Goal: Task Accomplishment & Management: Manage account settings

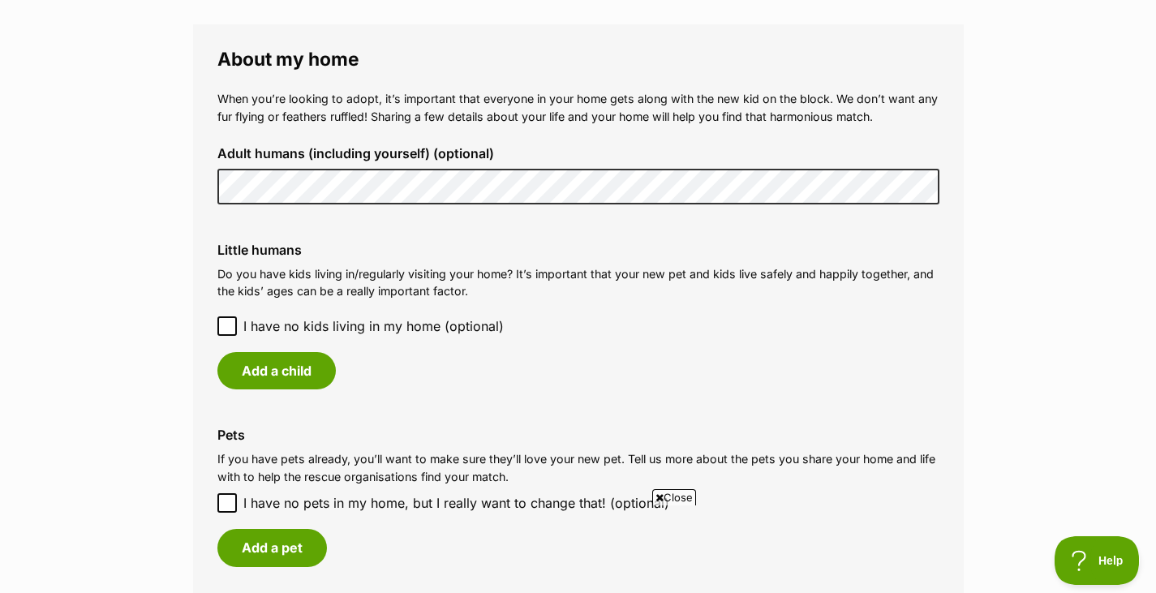
scroll to position [1217, 0]
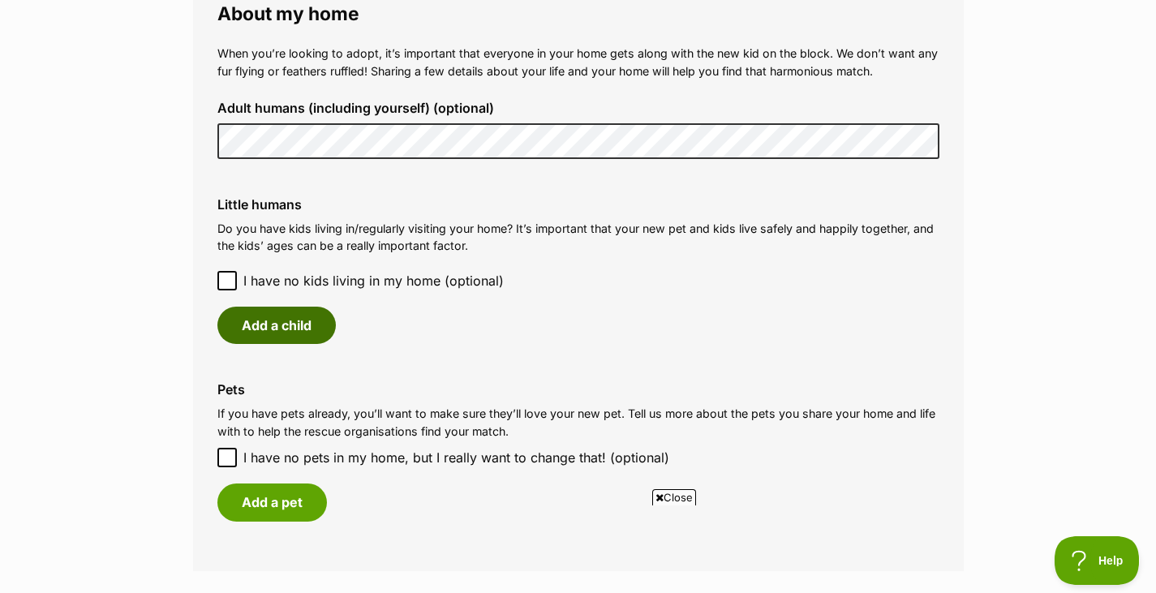
click at [295, 323] on button "Add a child" at bounding box center [276, 325] width 118 height 37
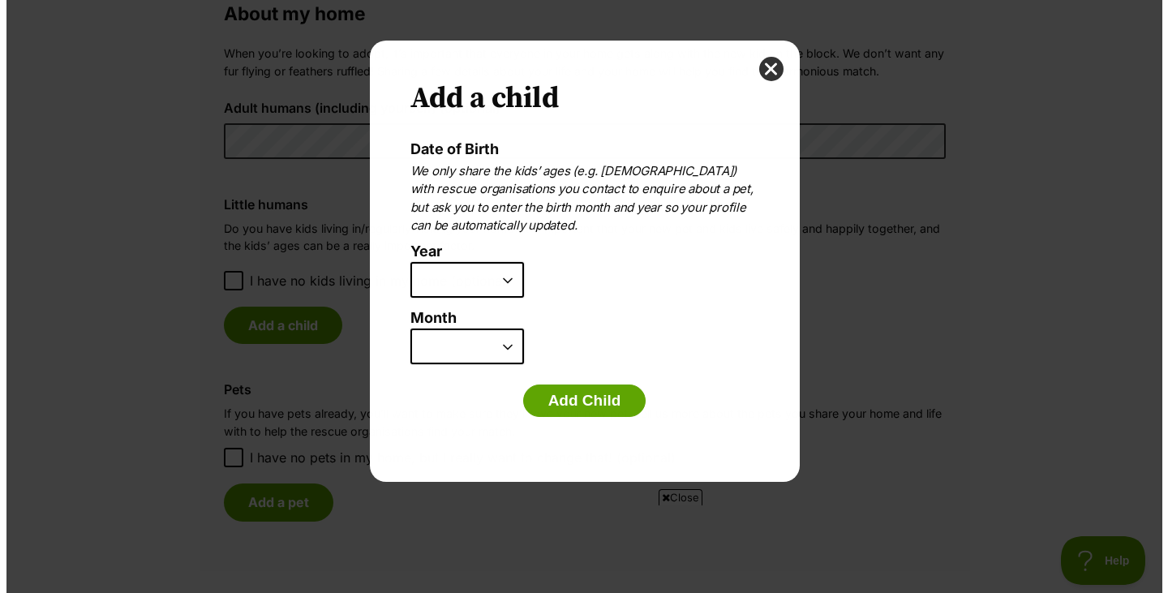
scroll to position [0, 0]
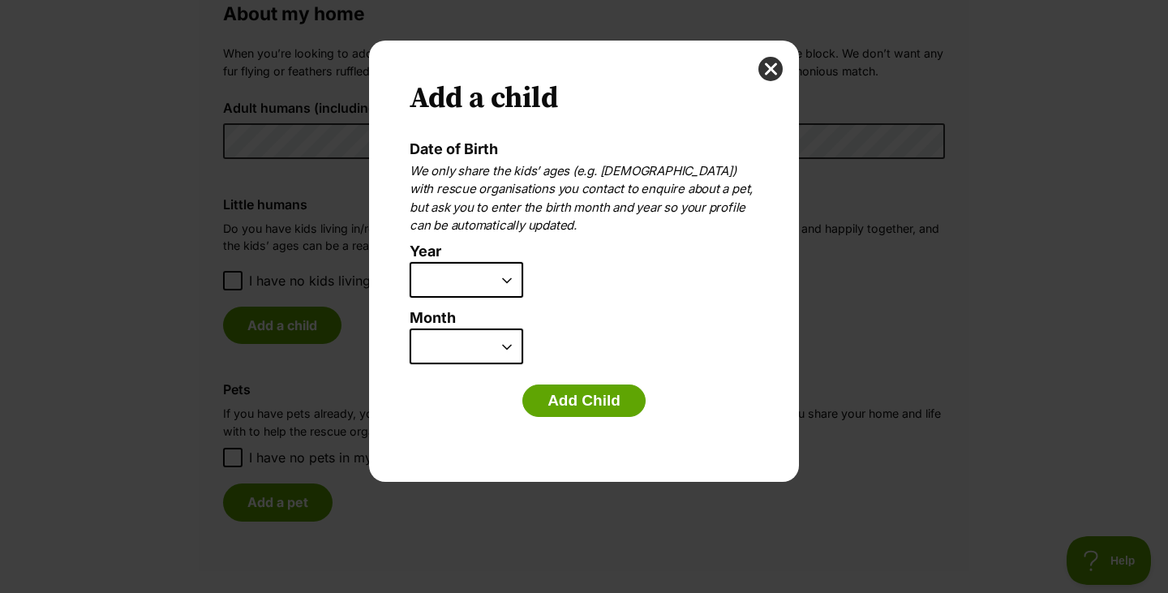
click at [509, 282] on select "2025 2024 2023 2022 2021 2020 2019 2018 2017 2016 2015 2014 2013 2012 2011 2010…" at bounding box center [467, 280] width 114 height 36
click at [656, 320] on label "Month" at bounding box center [584, 318] width 349 height 17
click at [523, 329] on select "January February March April May June July August September October November De…" at bounding box center [467, 347] width 114 height 36
click at [768, 67] on button "close" at bounding box center [771, 69] width 24 height 24
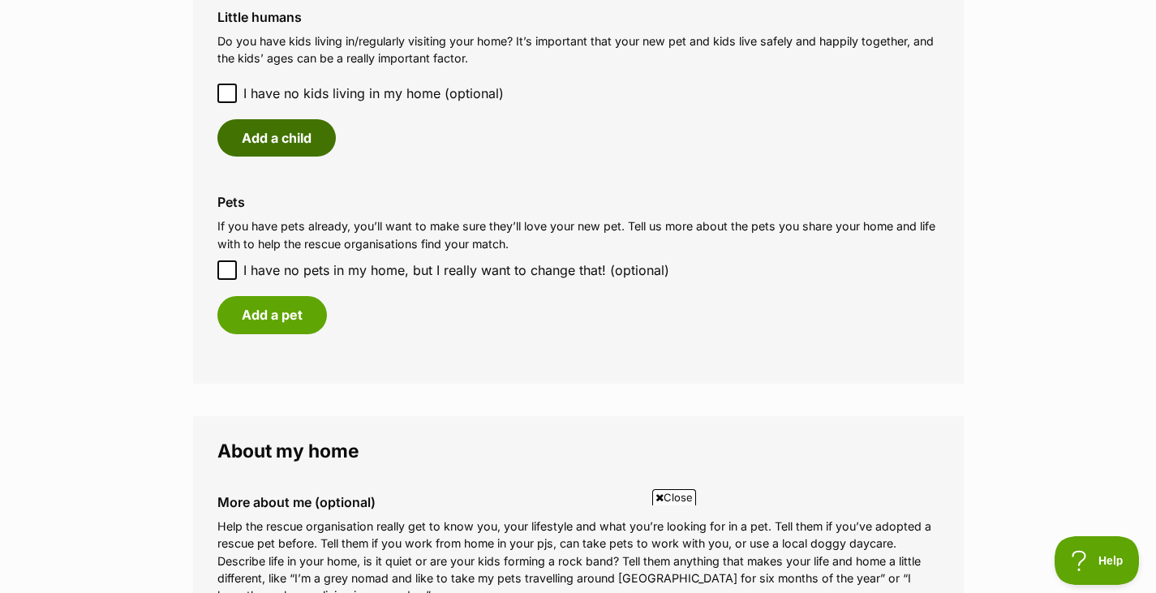
scroll to position [1460, 0]
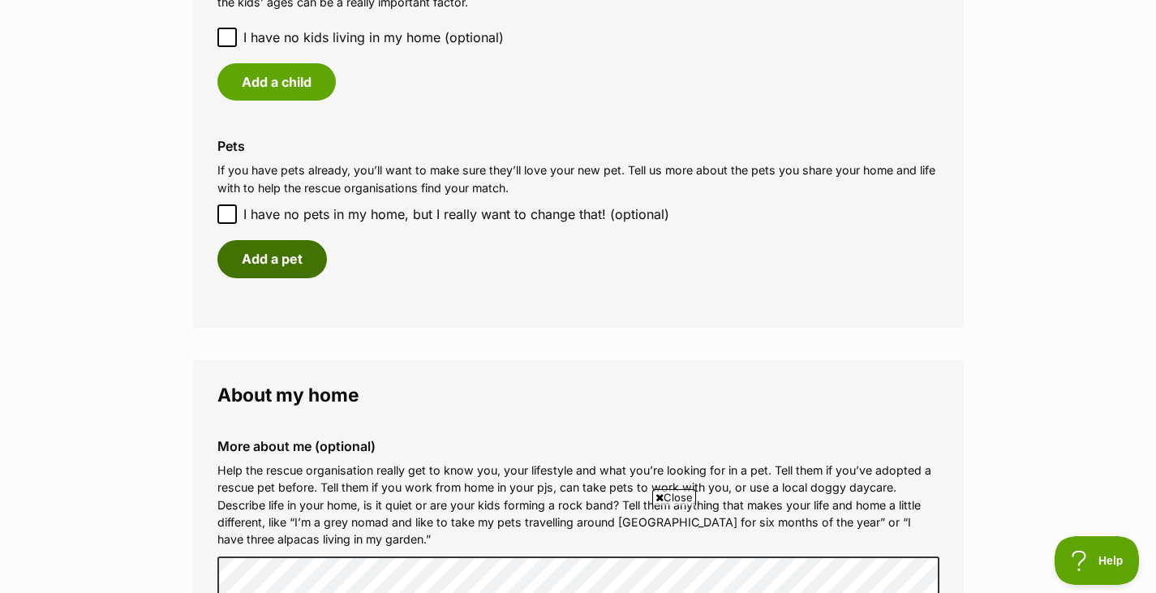
click at [286, 253] on button "Add a pet" at bounding box center [272, 258] width 110 height 37
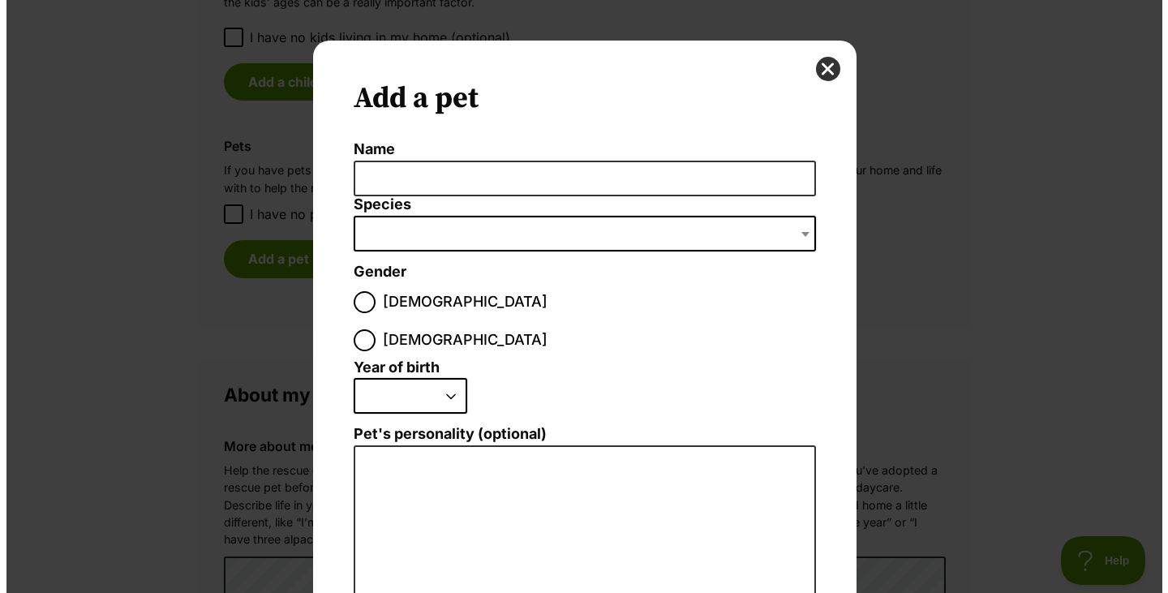
scroll to position [0, 0]
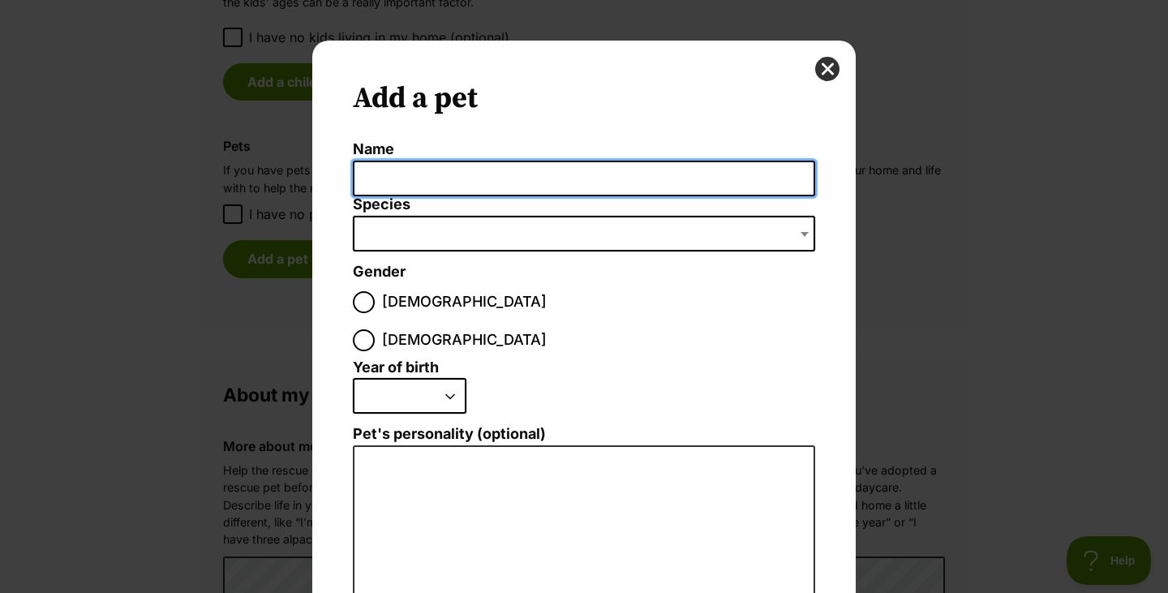
click at [541, 176] on input "Name" at bounding box center [584, 179] width 462 height 37
type input "Charli"
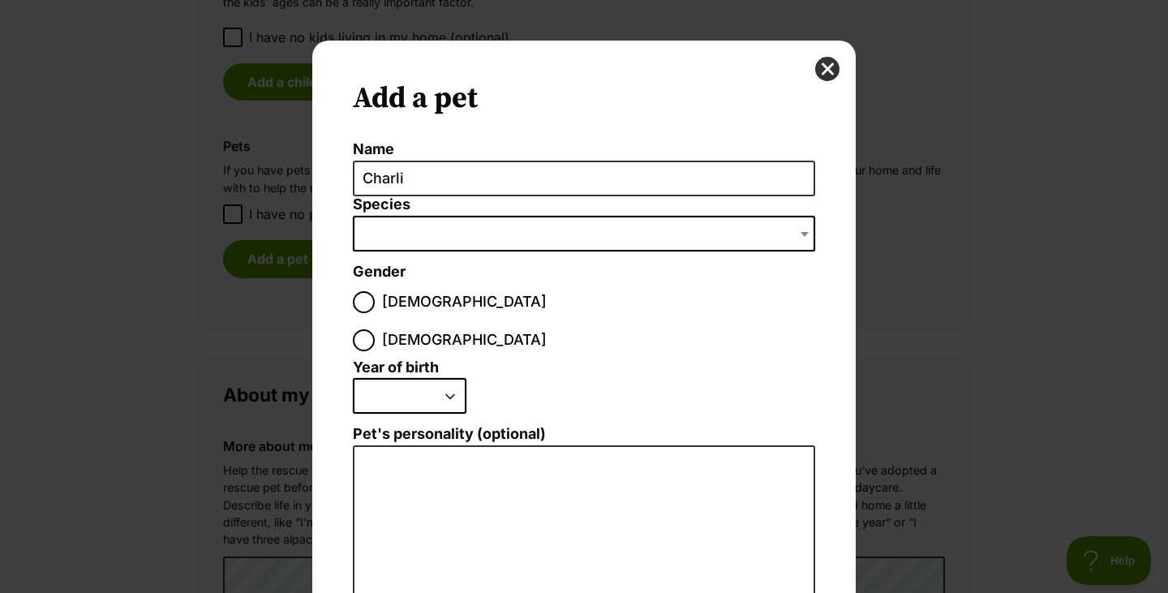
click at [421, 237] on span "Dialog Window - Close (Press escape to close)" at bounding box center [584, 234] width 462 height 36
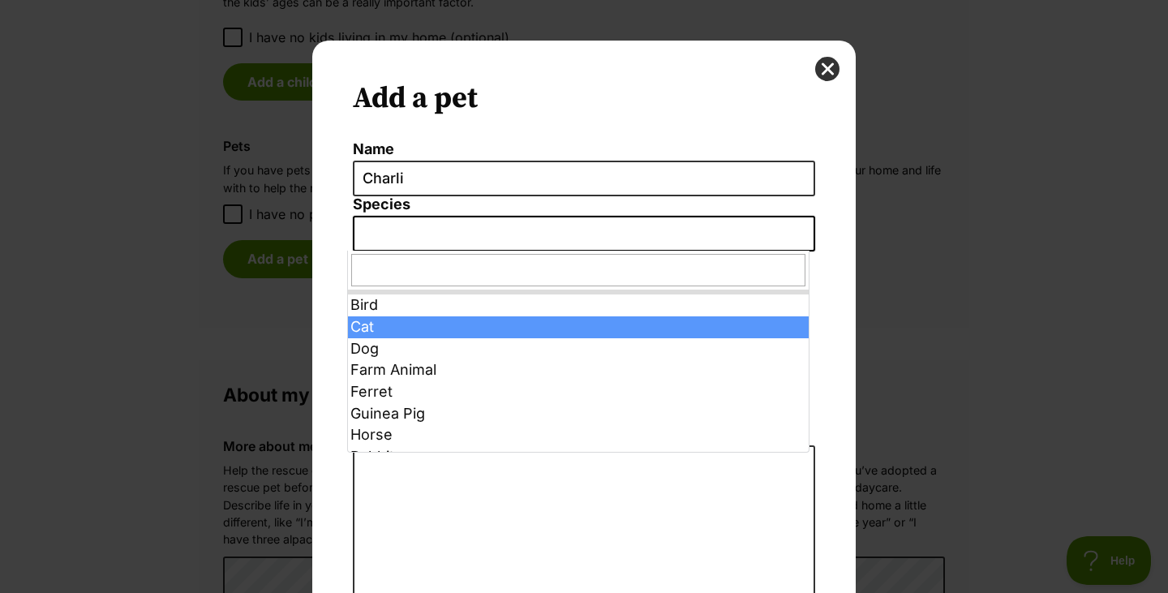
select select "2"
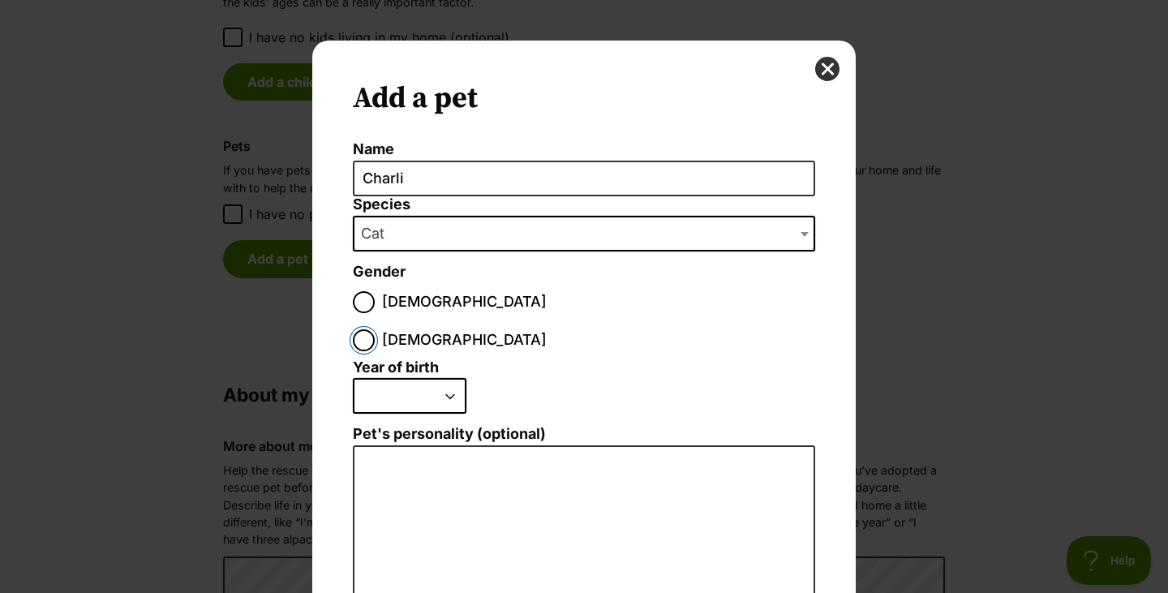
click at [375, 329] on input "Female" at bounding box center [364, 340] width 22 height 22
radio input "true"
click at [447, 378] on select "2025 2024 2023 2022 2021 2020 2019 2018 2017 2016 2015 2014 2013 2012 2011 2010…" at bounding box center [410, 396] width 114 height 36
select select "2018"
click at [353, 378] on select "2025 2024 2023 2022 2021 2020 2019 2018 2017 2016 2015 2014 2013 2012 2011 2010…" at bounding box center [410, 396] width 114 height 36
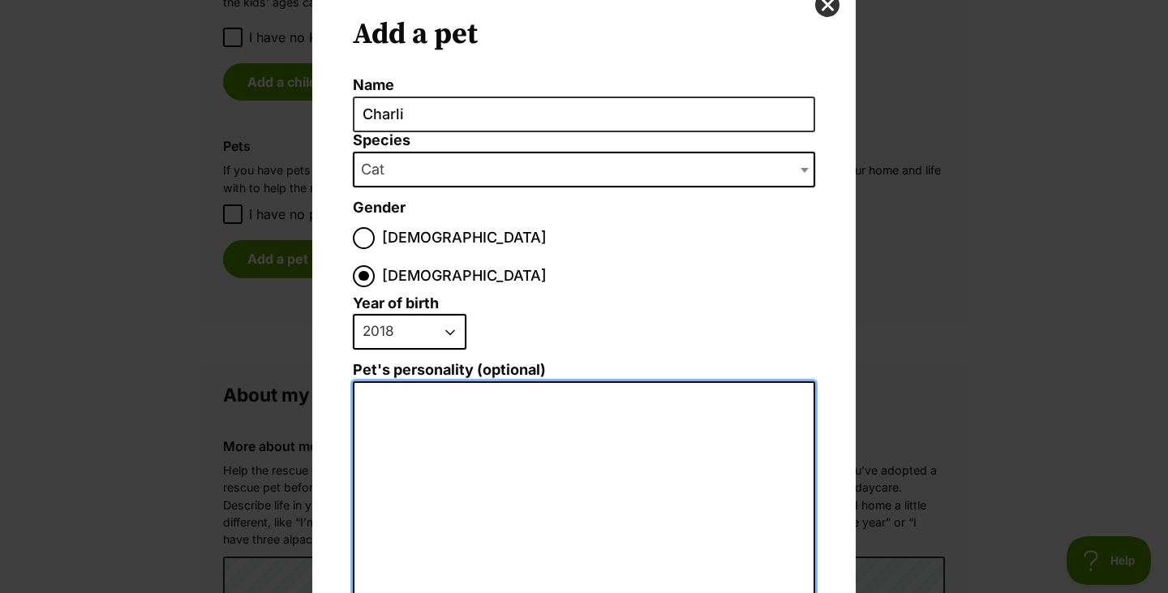
scroll to position [274, 0]
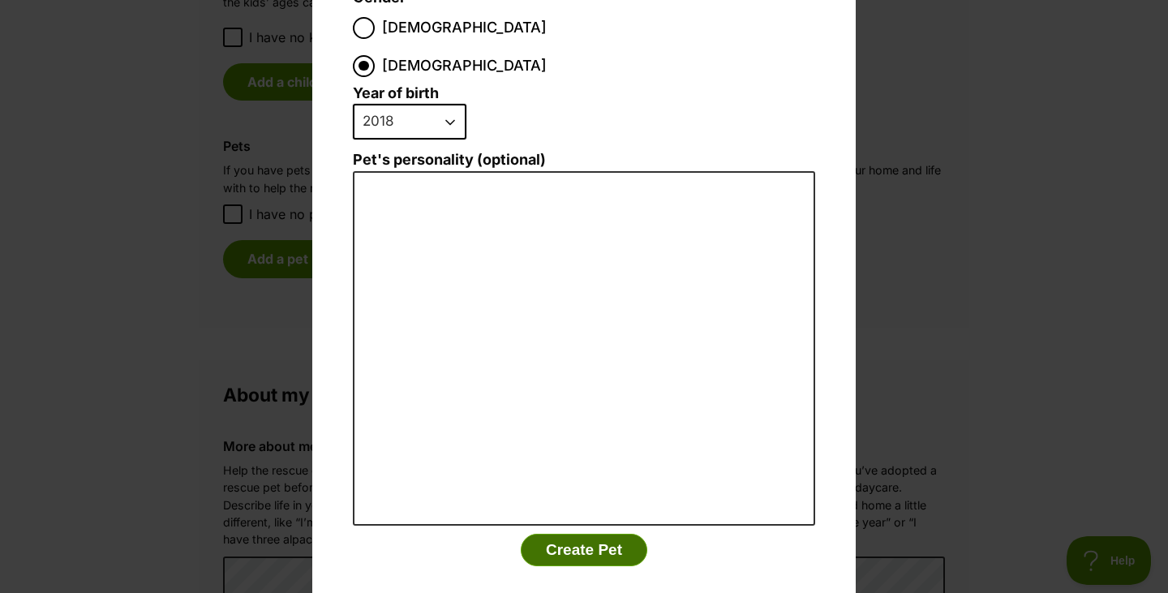
click at [602, 534] on button "Create Pet" at bounding box center [584, 550] width 127 height 32
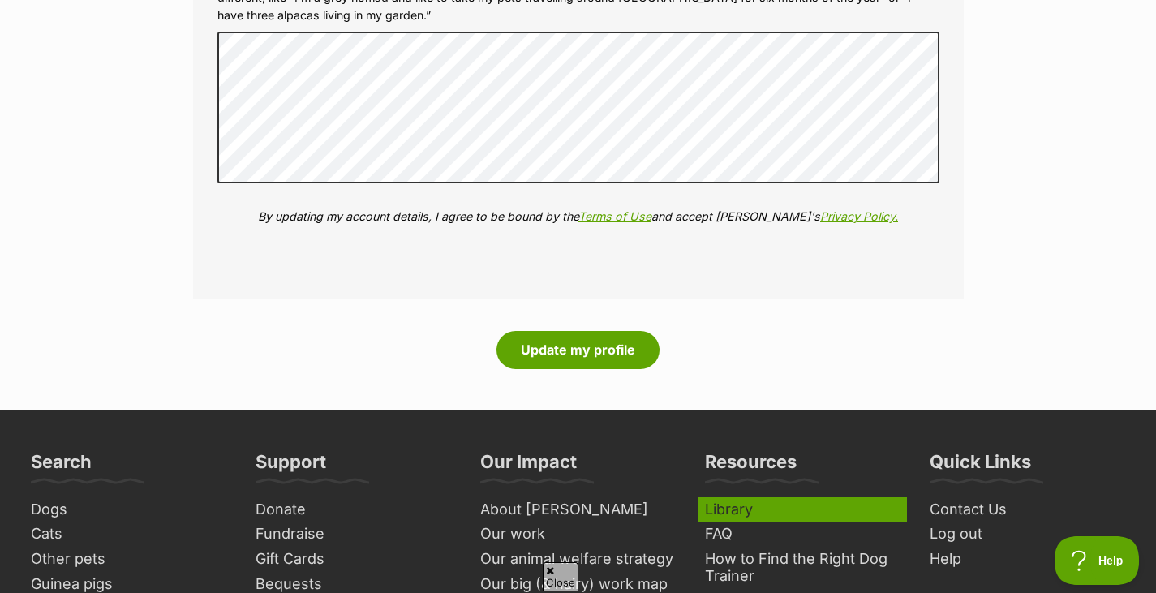
scroll to position [2272, 0]
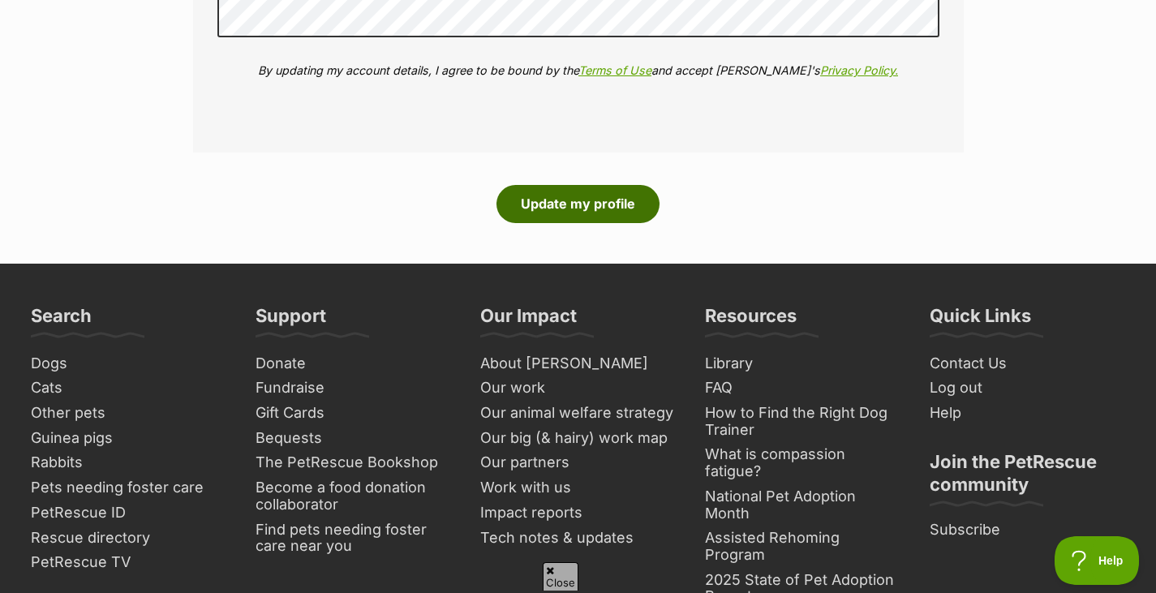
click at [621, 202] on button "Update my profile" at bounding box center [577, 203] width 163 height 37
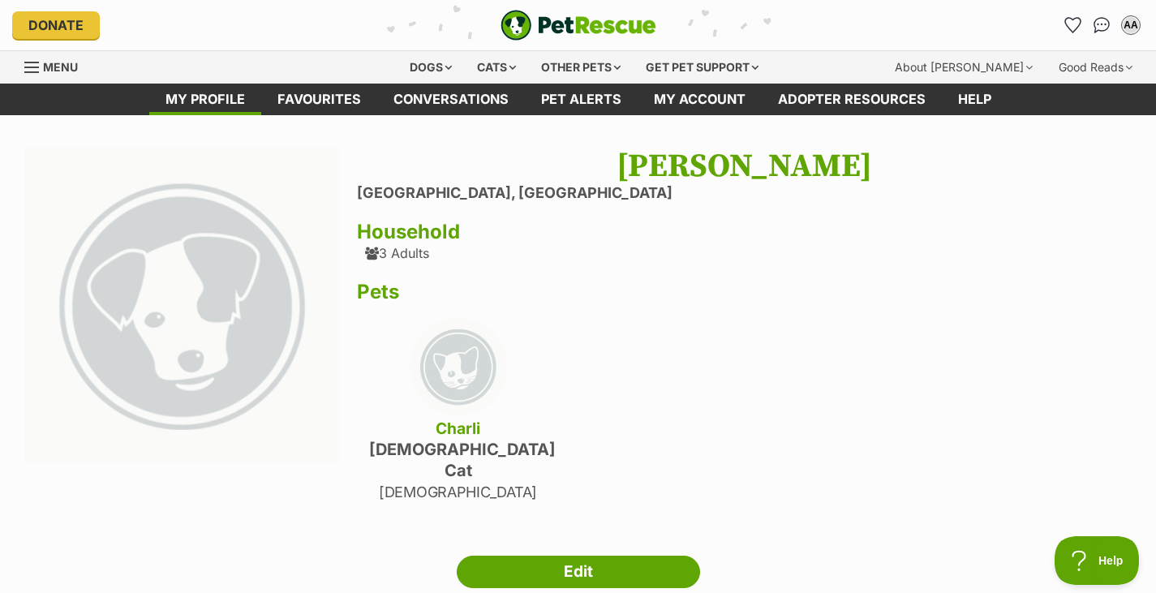
click at [37, 73] on div "Menu" at bounding box center [32, 67] width 16 height 13
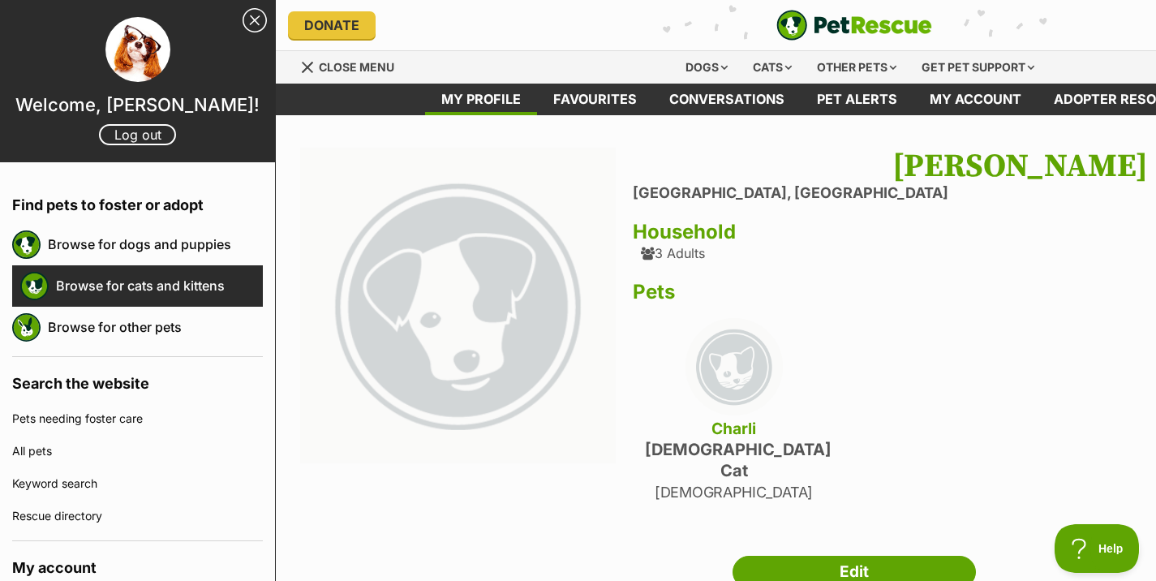
click at [142, 269] on link "Browse for cats and kittens" at bounding box center [159, 286] width 207 height 34
